Goal: Check status: Check status

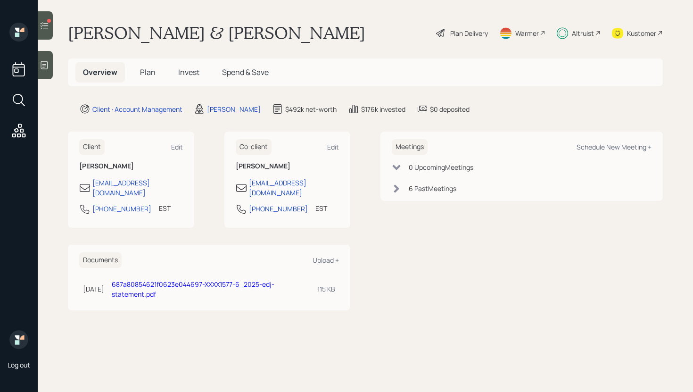
click at [181, 75] on span "Invest" at bounding box center [188, 72] width 21 height 10
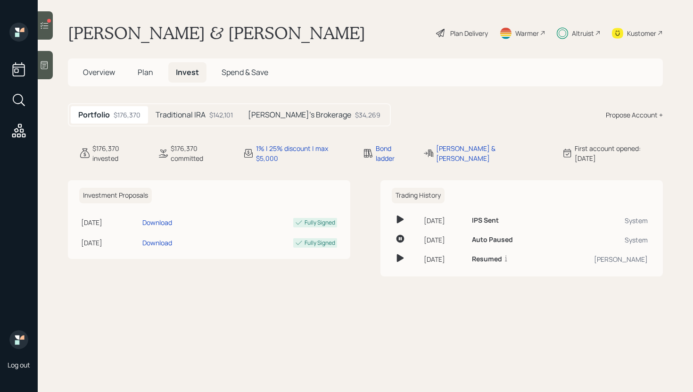
click at [278, 118] on h5 "[PERSON_NAME]'s Brokerage" at bounding box center [299, 114] width 103 height 9
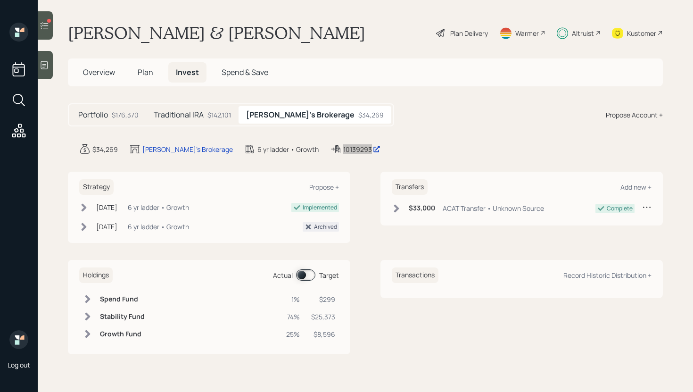
drag, startPoint x: 320, startPoint y: 148, endPoint x: 390, endPoint y: 14, distance: 151.7
click at [0, 0] on div "Log out [PERSON_NAME] & [PERSON_NAME] Plan Delivery Warmer Altruist Kustomer Ov…" at bounding box center [346, 196] width 693 height 392
click at [343, 147] on div "10139293" at bounding box center [361, 149] width 37 height 10
